Goal: Information Seeking & Learning: Check status

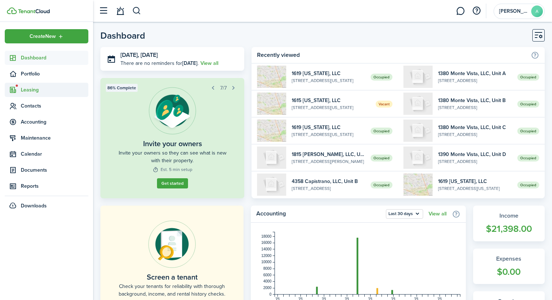
click at [24, 95] on span "Leasing" at bounding box center [47, 90] width 84 height 14
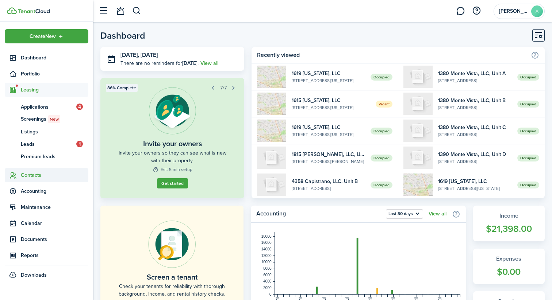
click at [32, 176] on span "Contacts" at bounding box center [54, 175] width 67 height 8
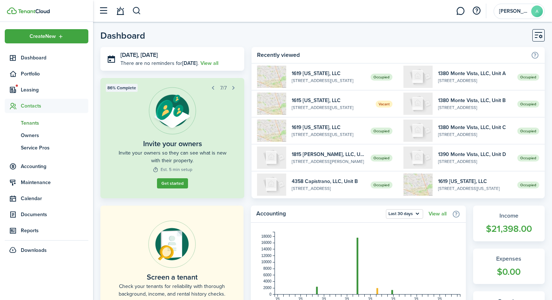
click at [27, 120] on span "Tenants" at bounding box center [54, 123] width 67 height 8
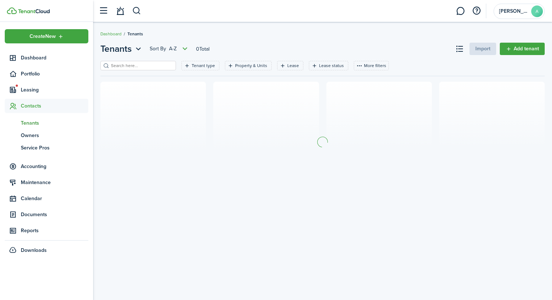
click at [148, 63] on input "search" at bounding box center [141, 65] width 64 height 7
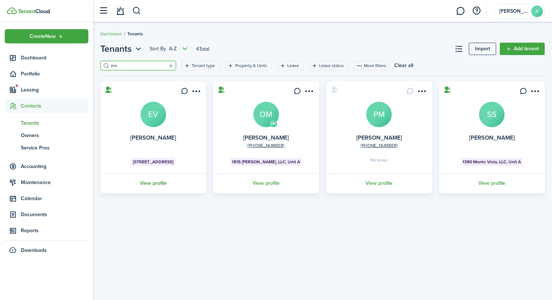
type input "em"
click at [153, 184] on link "View profile" at bounding box center [153, 183] width 108 height 20
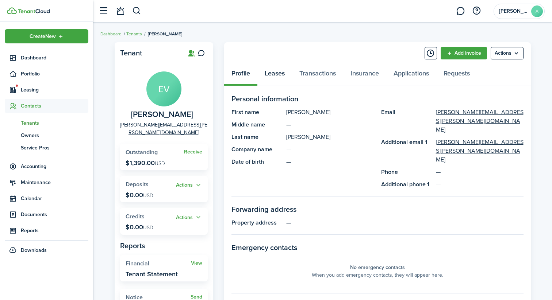
click at [268, 74] on link "Leases" at bounding box center [274, 75] width 35 height 22
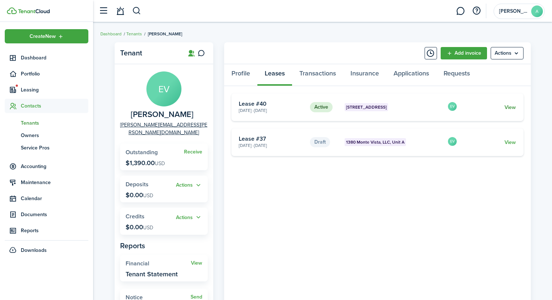
click at [509, 109] on link "View" at bounding box center [509, 108] width 11 height 8
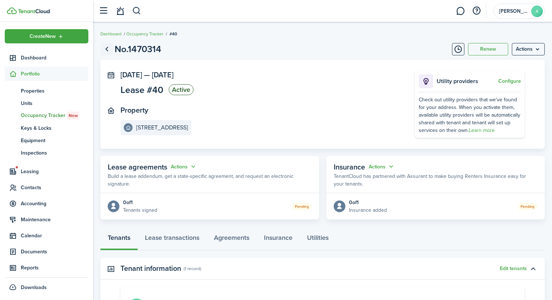
click at [105, 46] on link "Go back" at bounding box center [106, 49] width 12 height 12
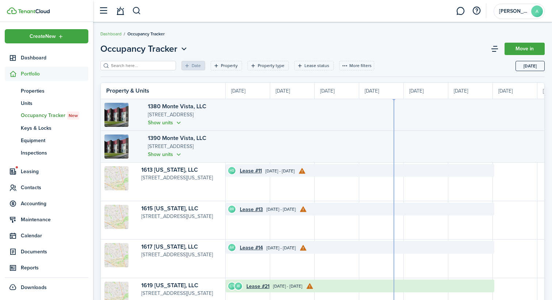
scroll to position [0, 134]
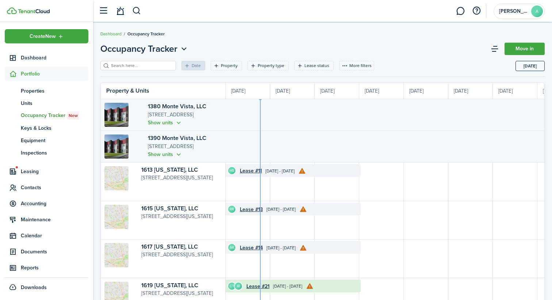
click at [147, 67] on input "search" at bounding box center [141, 65] width 64 height 7
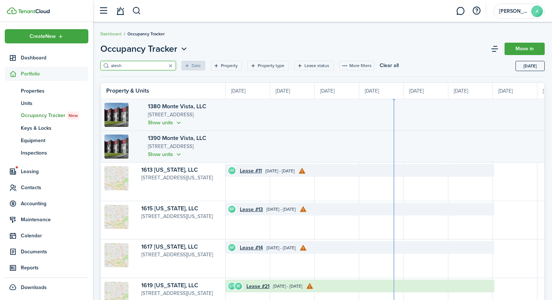
scroll to position [0, 134]
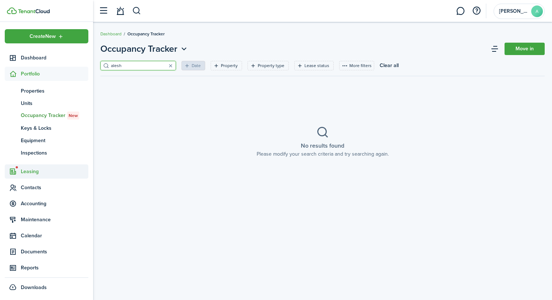
type input "alesh"
click at [37, 172] on span "Leasing" at bounding box center [54, 172] width 67 height 8
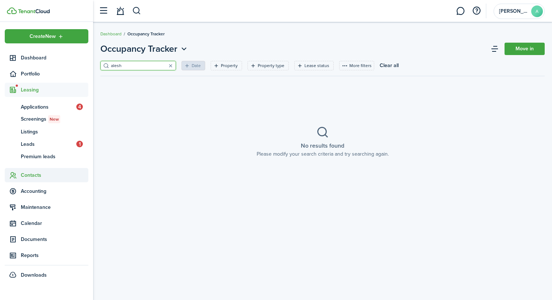
click at [35, 177] on span "Contacts" at bounding box center [54, 175] width 67 height 8
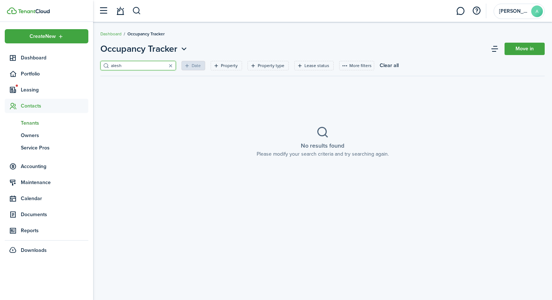
click at [32, 120] on span "Tenants" at bounding box center [54, 123] width 67 height 8
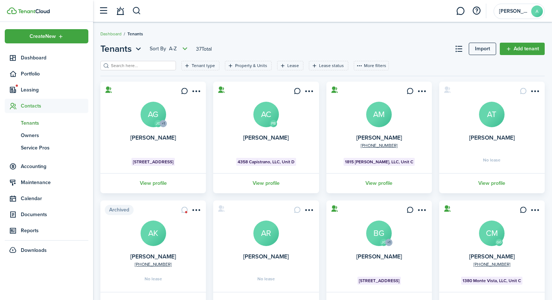
click at [128, 61] on header-page "Tenants Sort by A-Z 37 Total Import Add tenant" at bounding box center [322, 51] width 444 height 19
click at [127, 65] on input "search" at bounding box center [141, 65] width 64 height 7
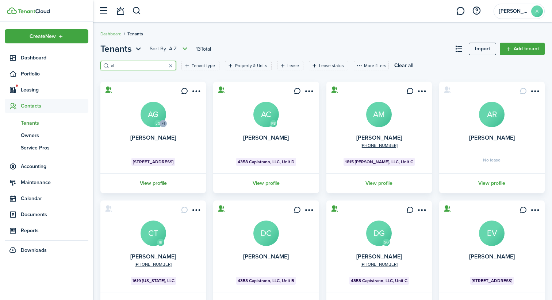
type input "al"
click at [149, 182] on link "View profile" at bounding box center [153, 183] width 108 height 20
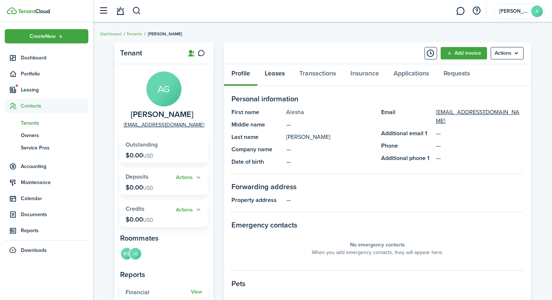
click at [280, 74] on link "Leases" at bounding box center [274, 75] width 35 height 22
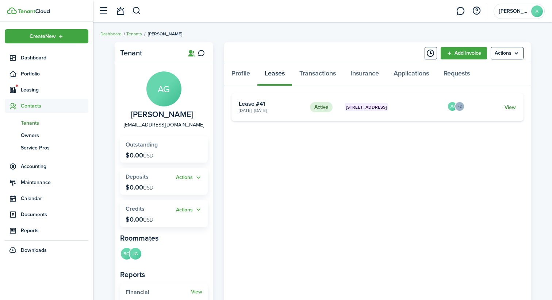
click at [512, 110] on link "View" at bounding box center [509, 108] width 11 height 8
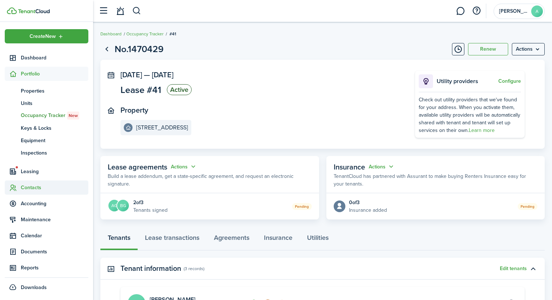
click at [32, 191] on span "Contacts" at bounding box center [54, 188] width 67 height 8
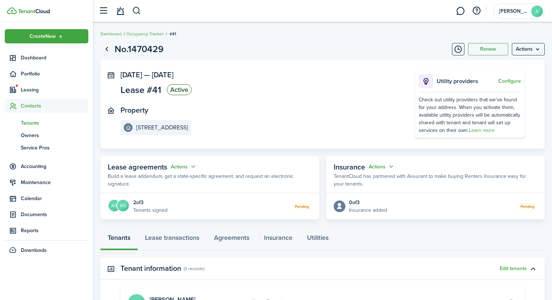
click at [38, 121] on span "Tenants" at bounding box center [54, 123] width 67 height 8
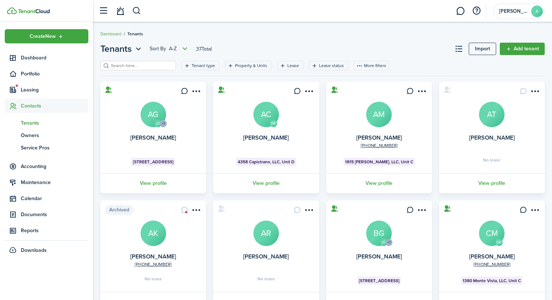
click at [122, 63] on input "search" at bounding box center [141, 65] width 64 height 7
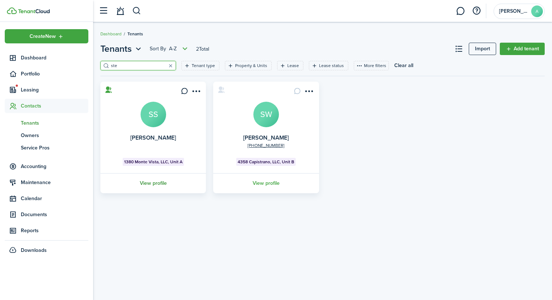
type input "ste"
click at [157, 183] on link "View profile" at bounding box center [153, 183] width 108 height 20
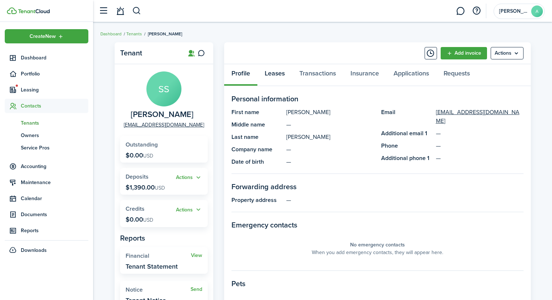
click at [275, 73] on link "Leases" at bounding box center [274, 75] width 35 height 22
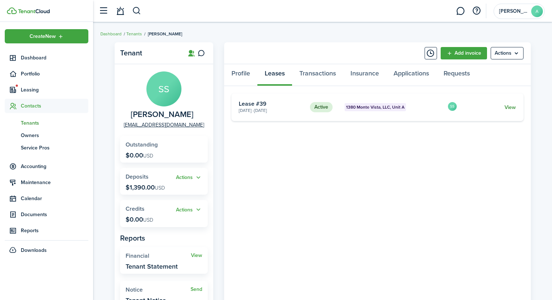
click at [505, 105] on link "View" at bounding box center [509, 108] width 11 height 8
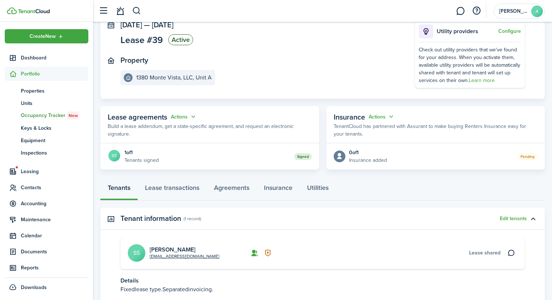
scroll to position [104, 0]
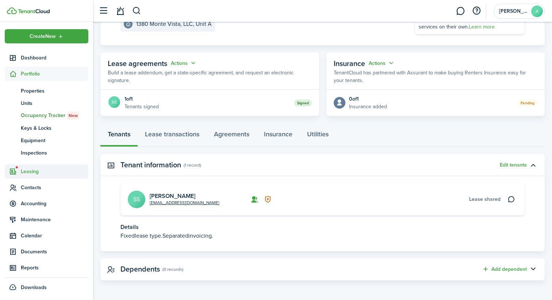
click at [36, 167] on span "Leasing" at bounding box center [47, 172] width 84 height 14
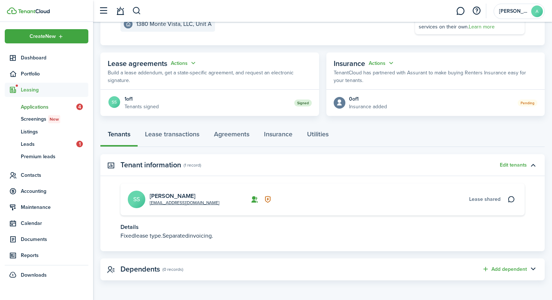
click at [47, 111] on link "ap Applications 4" at bounding box center [47, 107] width 84 height 12
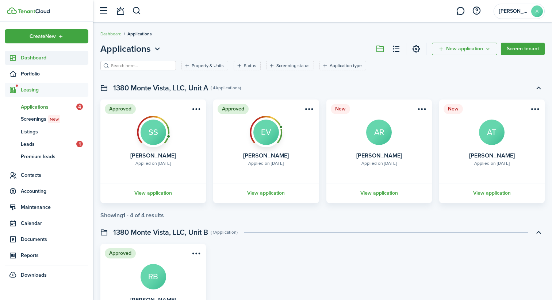
click at [43, 62] on link "Dashboard" at bounding box center [47, 58] width 84 height 14
